Goal: Find specific page/section

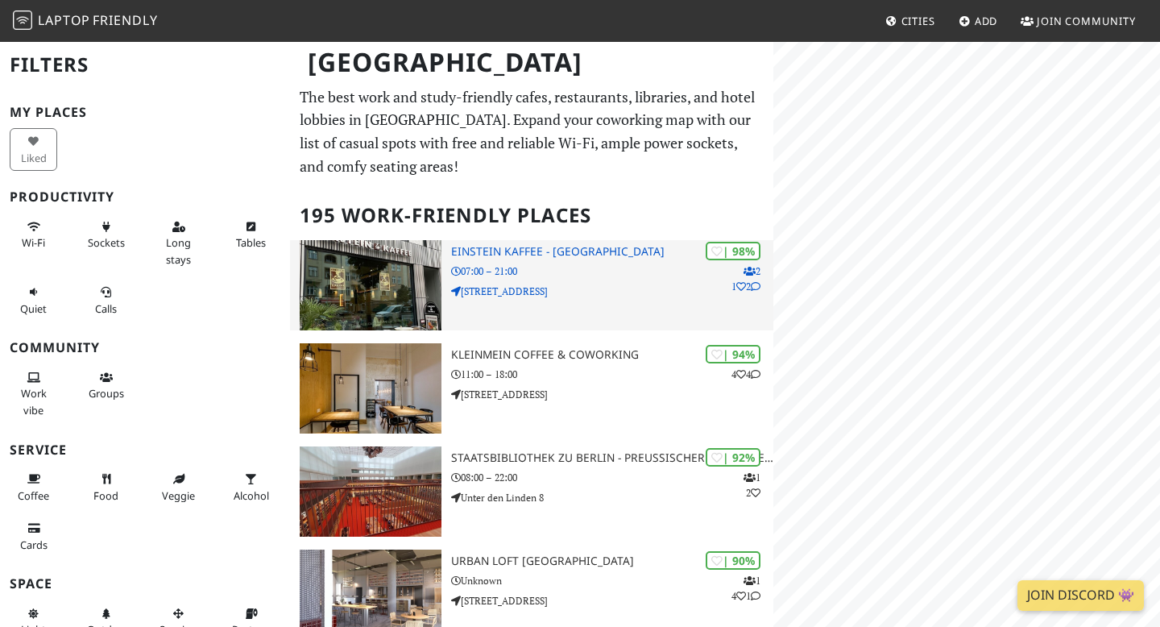
click at [375, 276] on img at bounding box center [371, 285] width 142 height 90
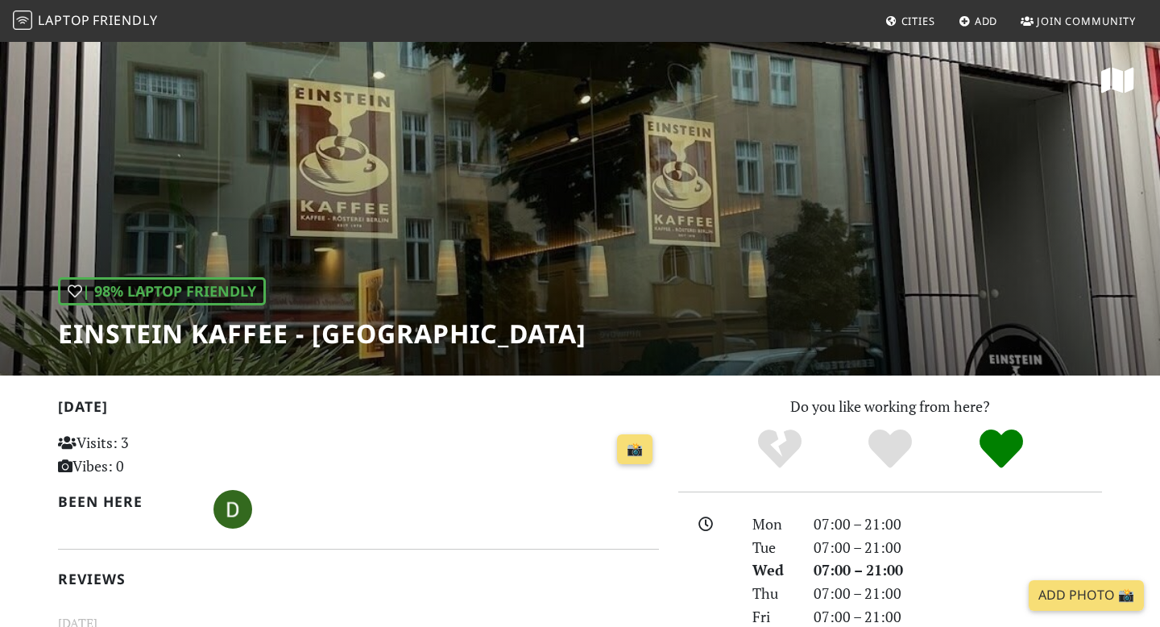
click at [510, 260] on div "| 98% Laptop Friendly Einstein Kaffee - [GEOGRAPHIC_DATA]" at bounding box center [580, 207] width 1160 height 335
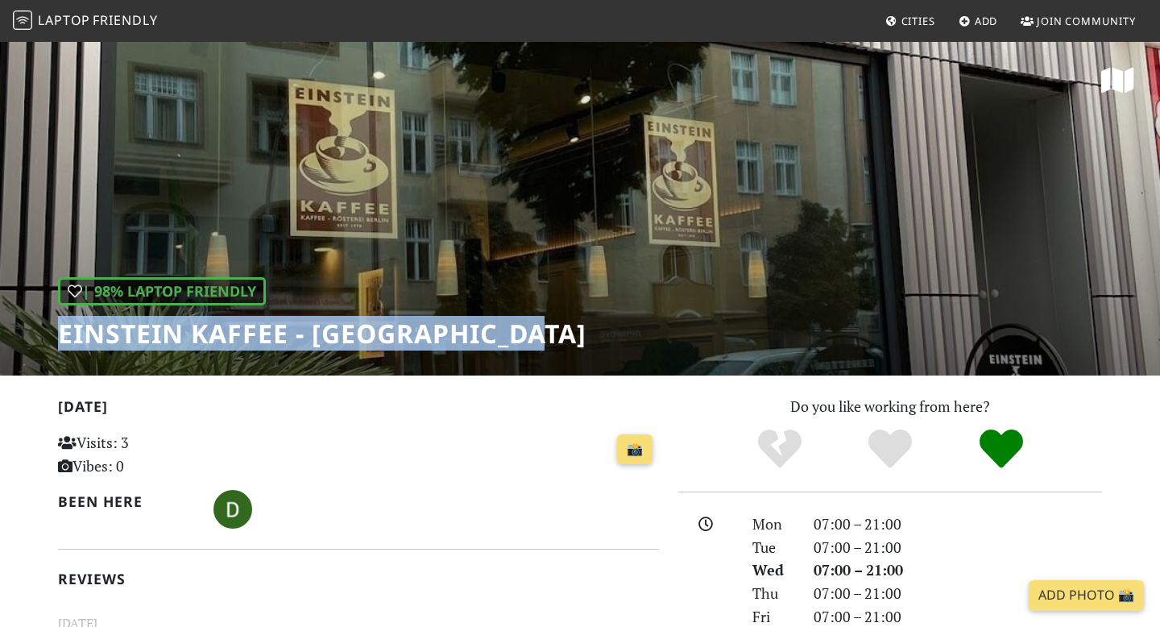
drag, startPoint x: 57, startPoint y: 327, endPoint x: 560, endPoint y: 345, distance: 502.9
click at [560, 345] on h1 "Einstein Kaffee - [GEOGRAPHIC_DATA]" at bounding box center [322, 333] width 528 height 31
copy h1 "Einstein Kaffee - [GEOGRAPHIC_DATA]"
